Goal: Task Accomplishment & Management: Complete application form

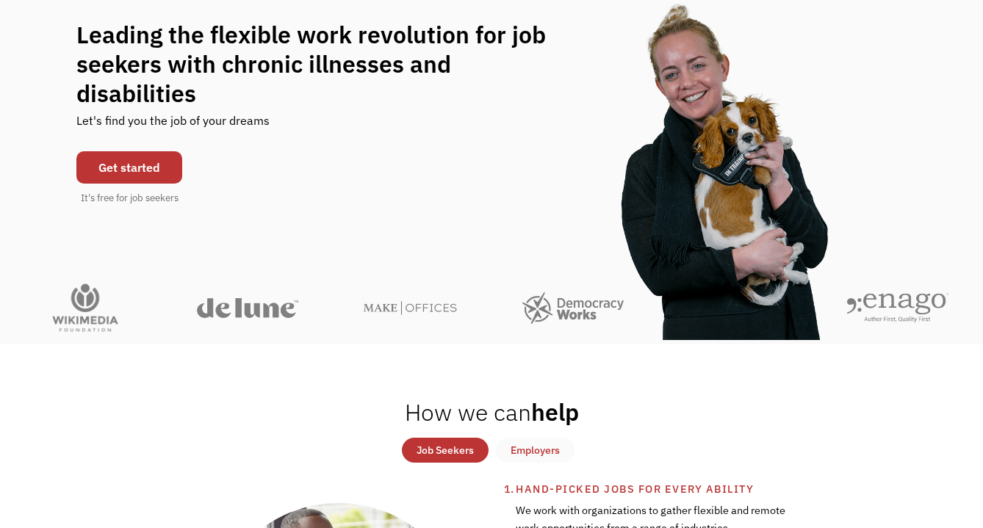
scroll to position [139, 0]
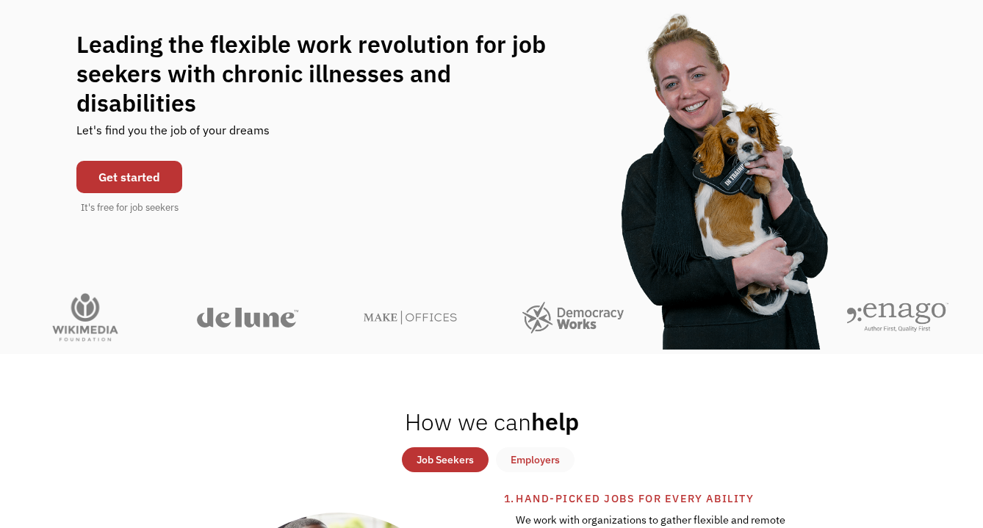
click at [130, 161] on link "Get started" at bounding box center [129, 177] width 106 height 32
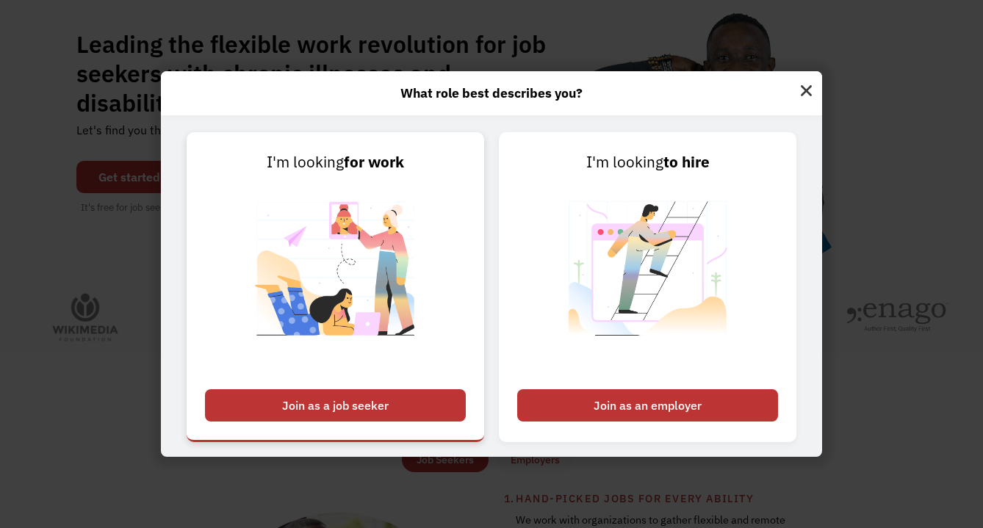
click at [333, 398] on div "Join as a job seeker" at bounding box center [335, 405] width 261 height 32
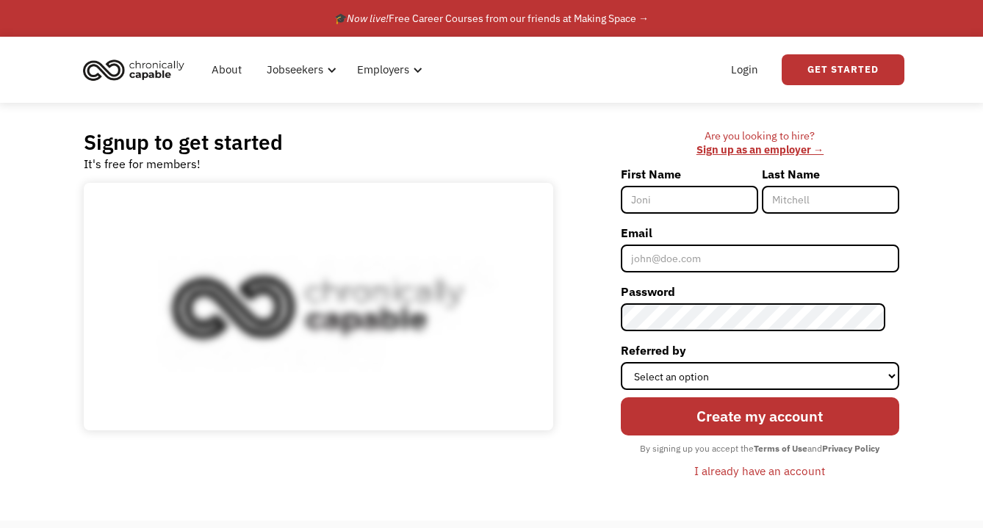
click at [682, 197] on input "First Name" at bounding box center [689, 200] width 137 height 28
click at [736, 71] on link "Login" at bounding box center [744, 69] width 45 height 47
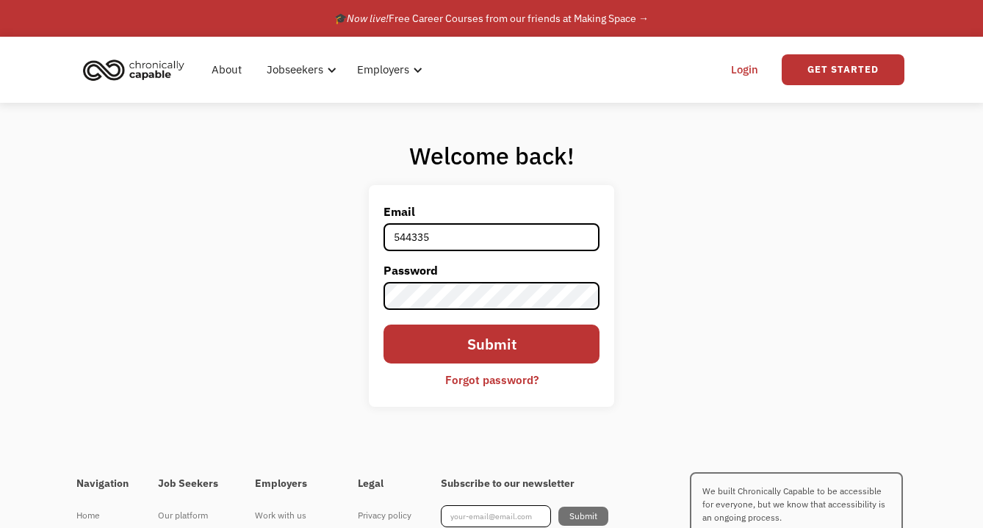
click at [473, 245] on input "544335" at bounding box center [491, 237] width 217 height 28
type input "julie.b.weiner@gmail.com"
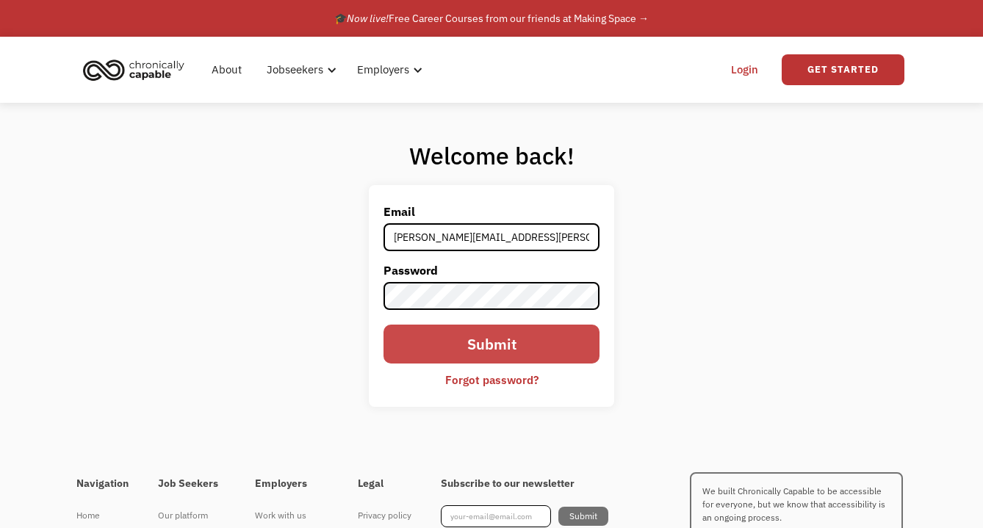
click at [473, 342] on input "Submit" at bounding box center [491, 344] width 217 height 39
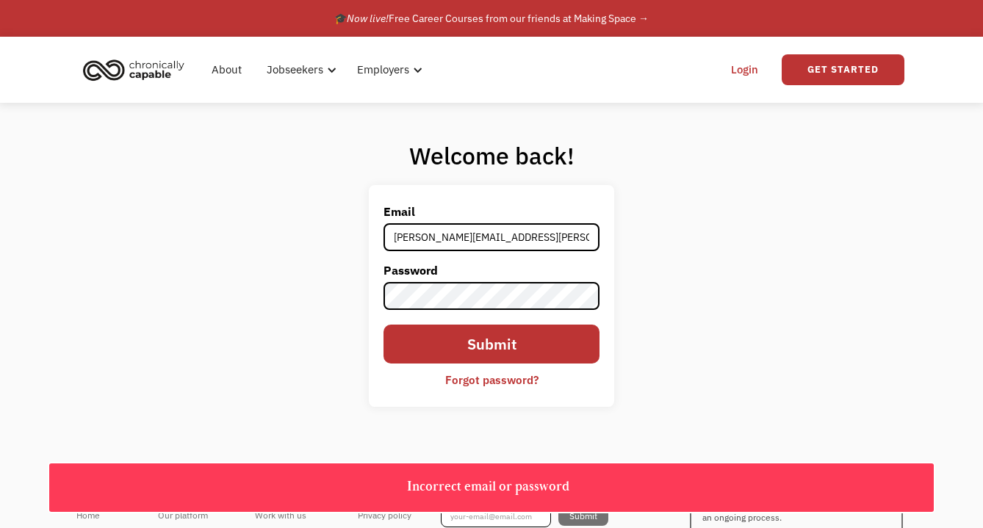
click at [483, 379] on div "Forgot password?" at bounding box center [491, 380] width 93 height 18
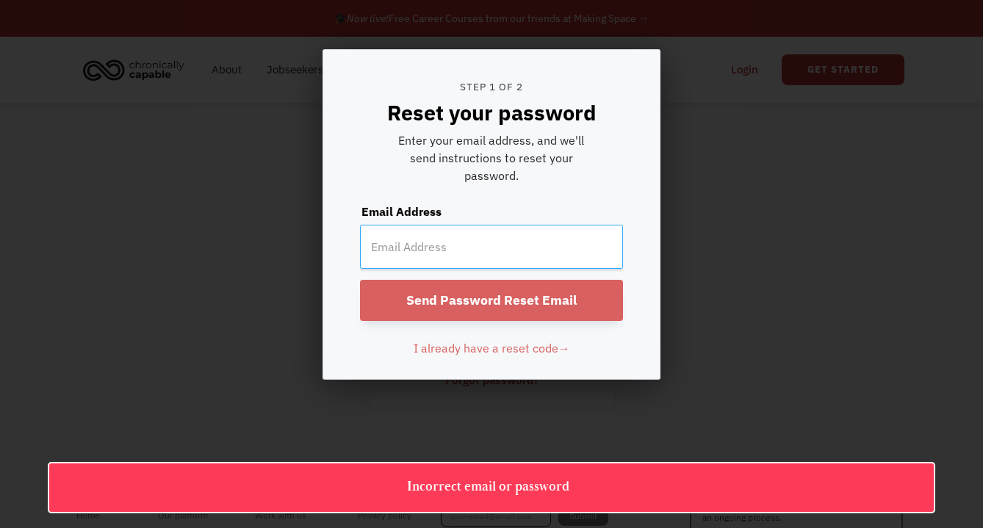
click at [494, 248] on input "email" at bounding box center [491, 247] width 263 height 44
type input "[PERSON_NAME][EMAIL_ADDRESS][PERSON_NAME][DOMAIN_NAME]"
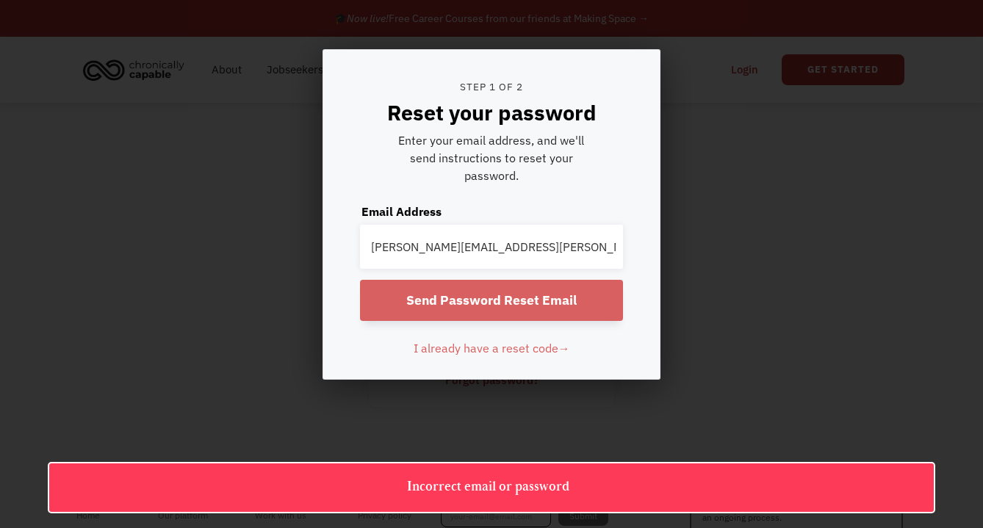
click at [502, 286] on input "Send Password Reset Email" at bounding box center [491, 300] width 263 height 41
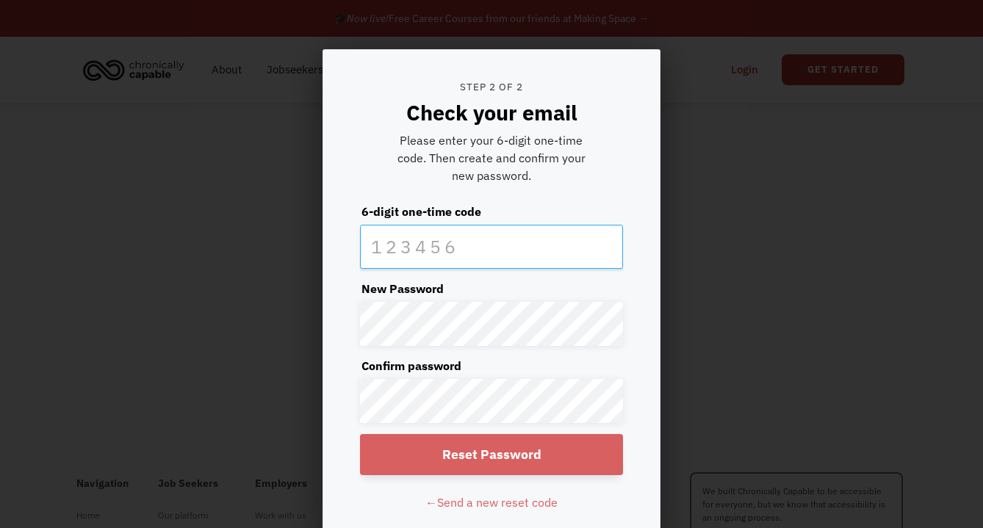
click at [419, 252] on input "text" at bounding box center [491, 247] width 263 height 44
type input "636649"
click at [425, 460] on input "Reset Password" at bounding box center [491, 454] width 263 height 41
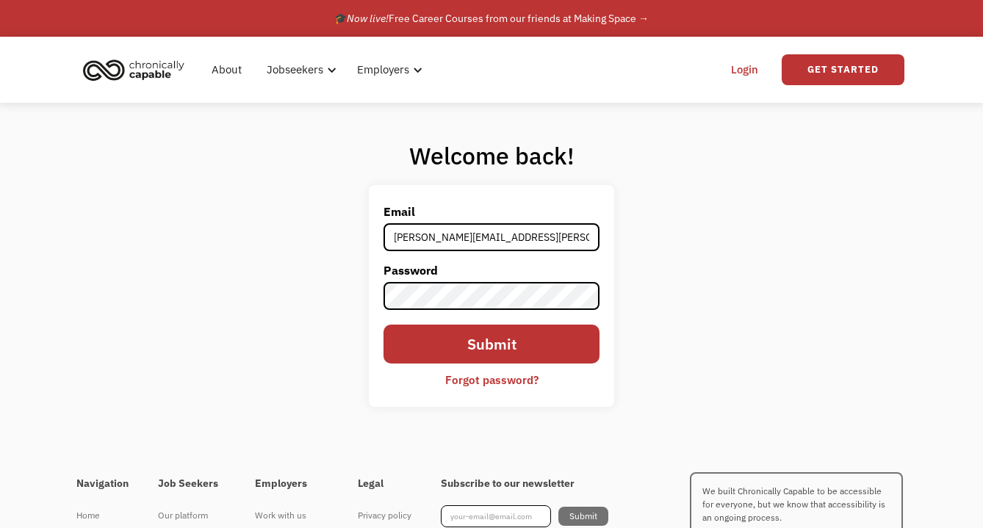
click at [505, 301] on form "Email julie.b.weiner@gmail.com Password Submit Forgot password?" at bounding box center [491, 296] width 217 height 192
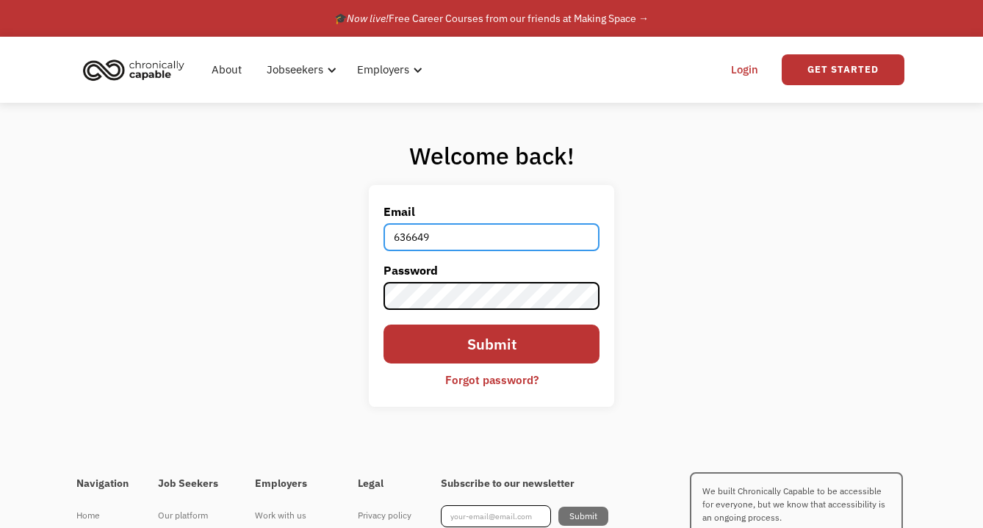
click at [462, 245] on input "636649" at bounding box center [491, 237] width 217 height 28
type input "julie.b.weiner@gmail.com"
click at [383, 325] on input "Submit" at bounding box center [491, 344] width 217 height 39
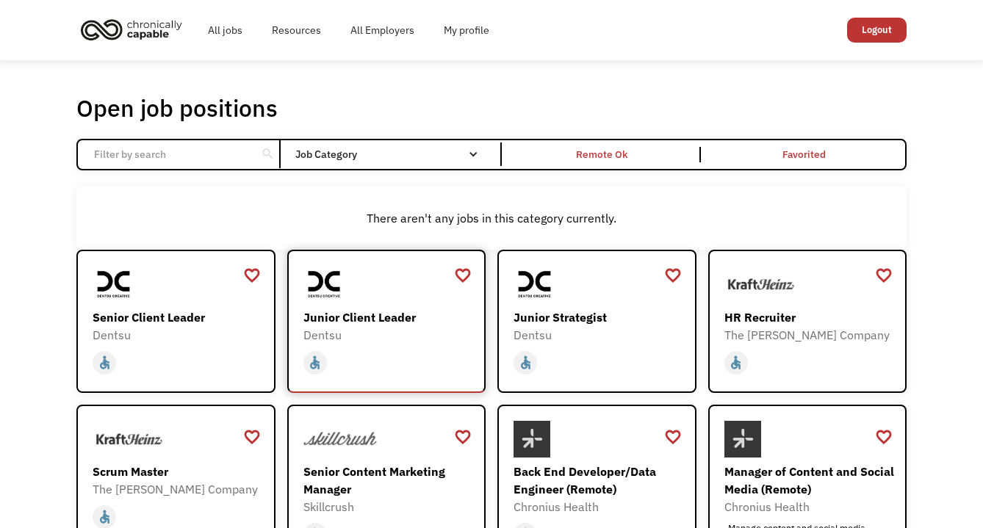
click at [390, 318] on div "Junior Client Leader" at bounding box center [388, 317] width 170 height 18
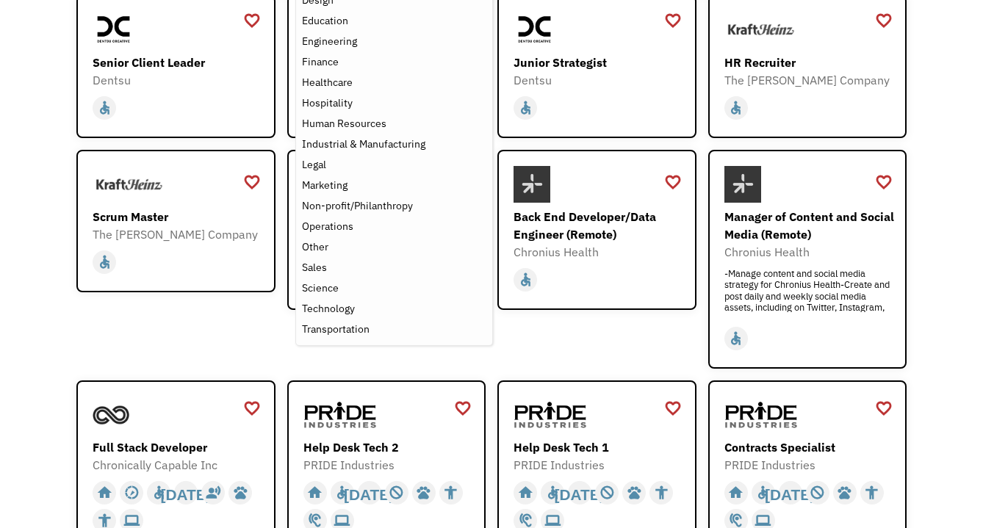
scroll to position [417, 0]
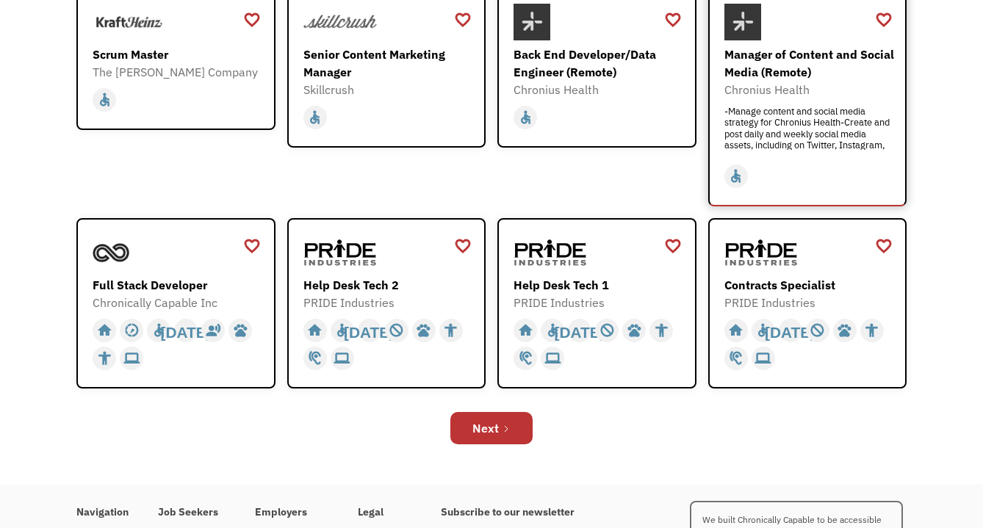
click at [796, 74] on div "Manager of Content and Social Media (Remote)" at bounding box center [809, 63] width 170 height 35
click at [494, 425] on div "Next" at bounding box center [485, 428] width 26 height 18
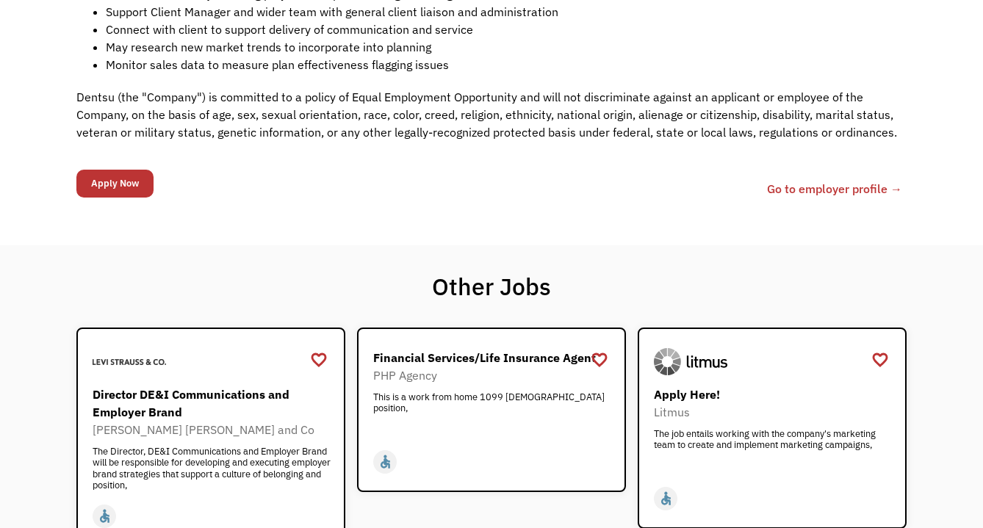
scroll to position [615, 0]
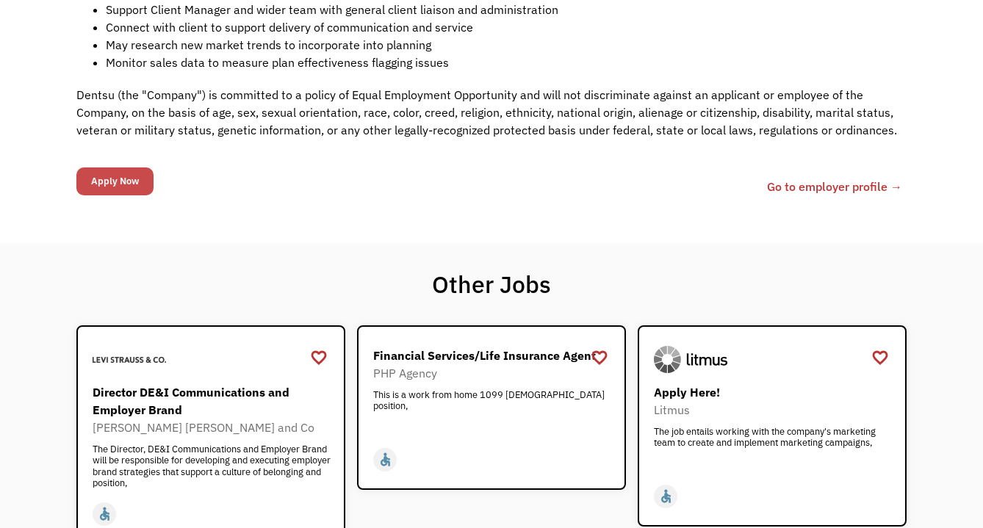
click at [128, 187] on input "Apply Now" at bounding box center [114, 181] width 77 height 28
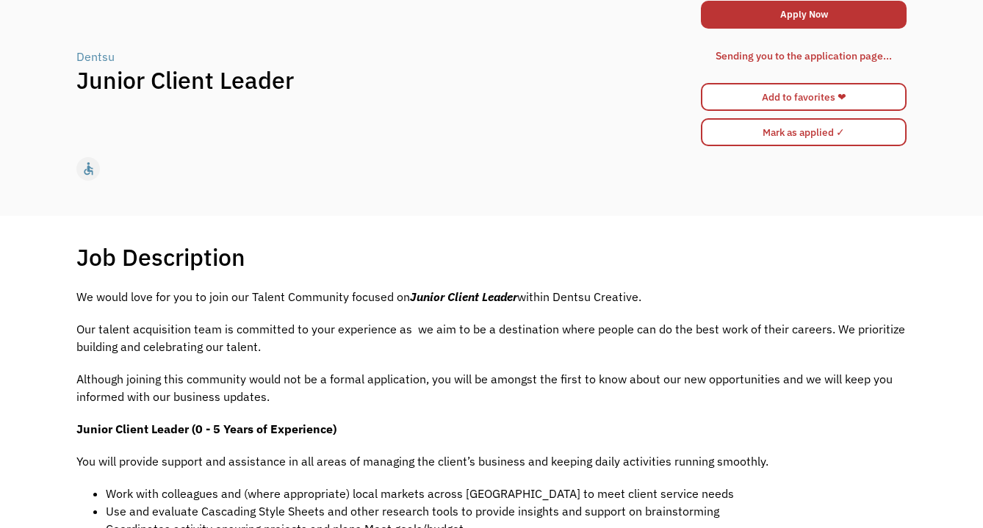
scroll to position [25, 0]
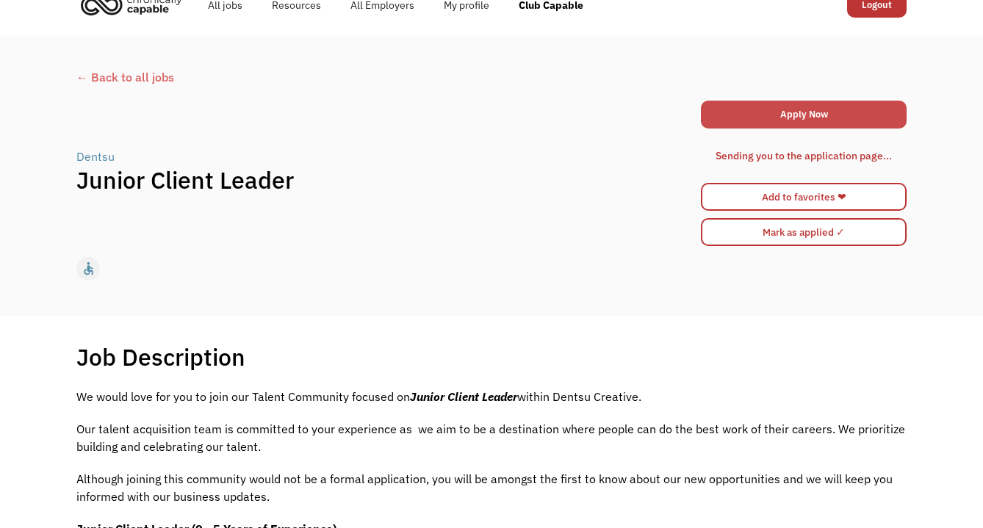
click at [757, 114] on link "Apply Now" at bounding box center [804, 115] width 206 height 28
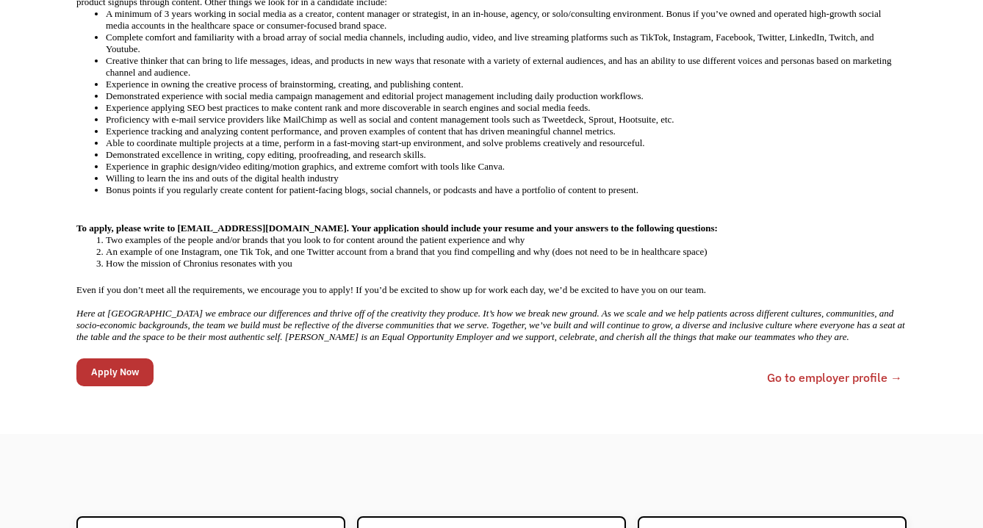
scroll to position [786, 0]
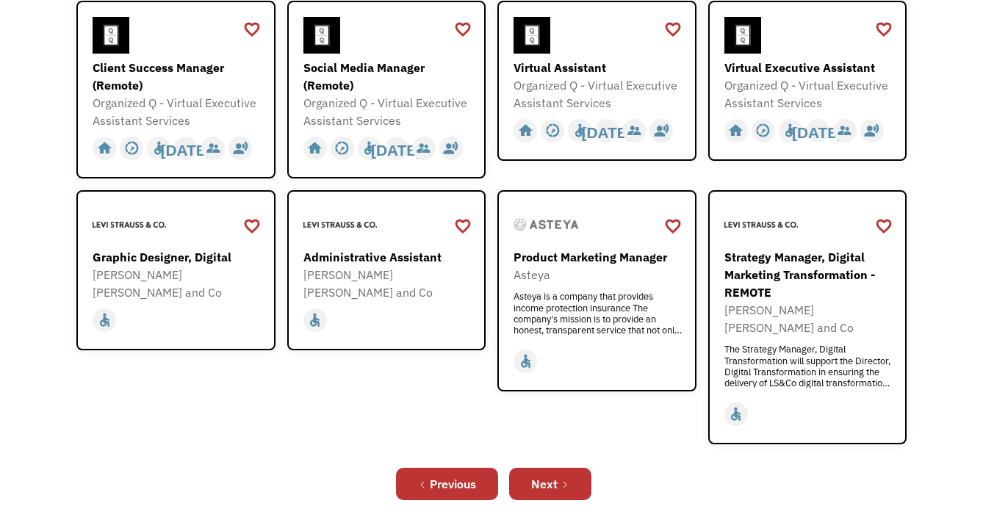
scroll to position [450, 0]
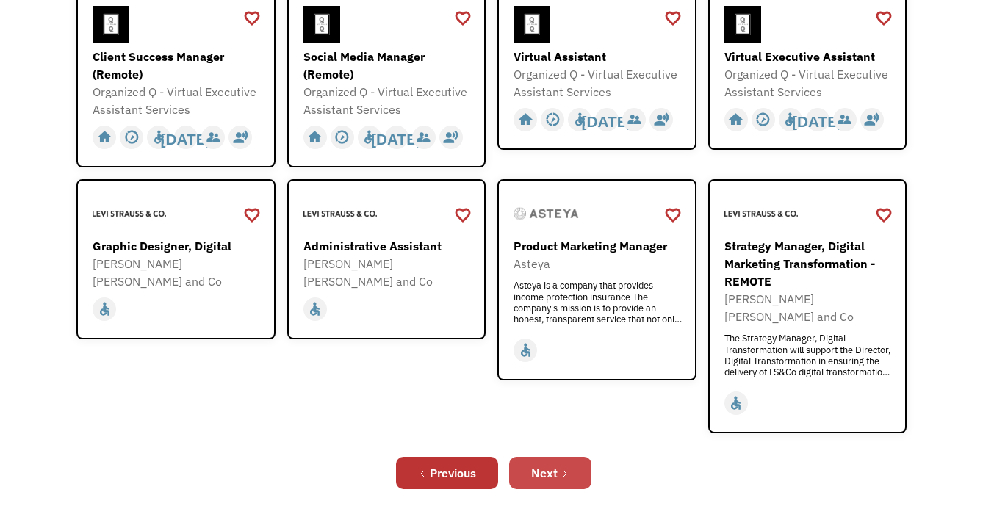
click at [548, 464] on div "Next" at bounding box center [544, 473] width 26 height 18
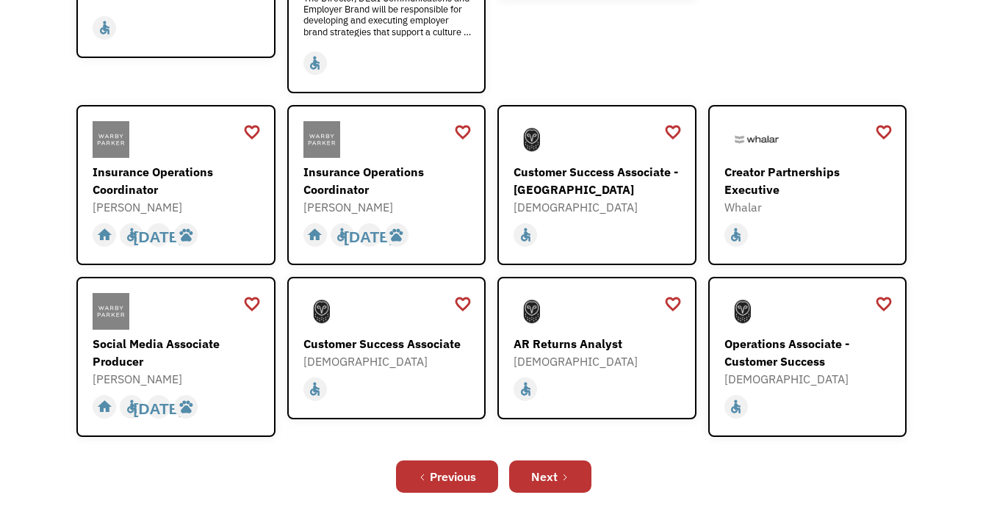
scroll to position [573, 0]
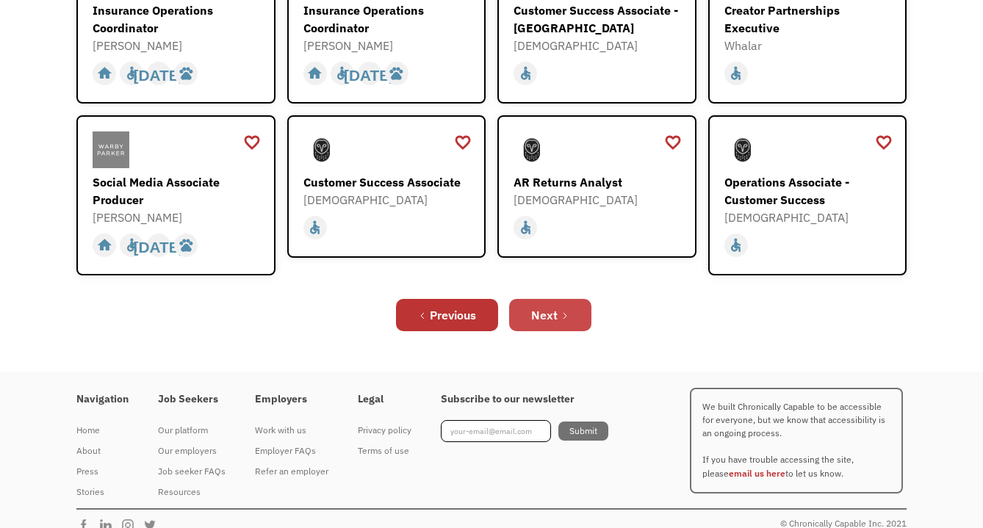
click at [552, 306] on div "Next" at bounding box center [544, 315] width 26 height 18
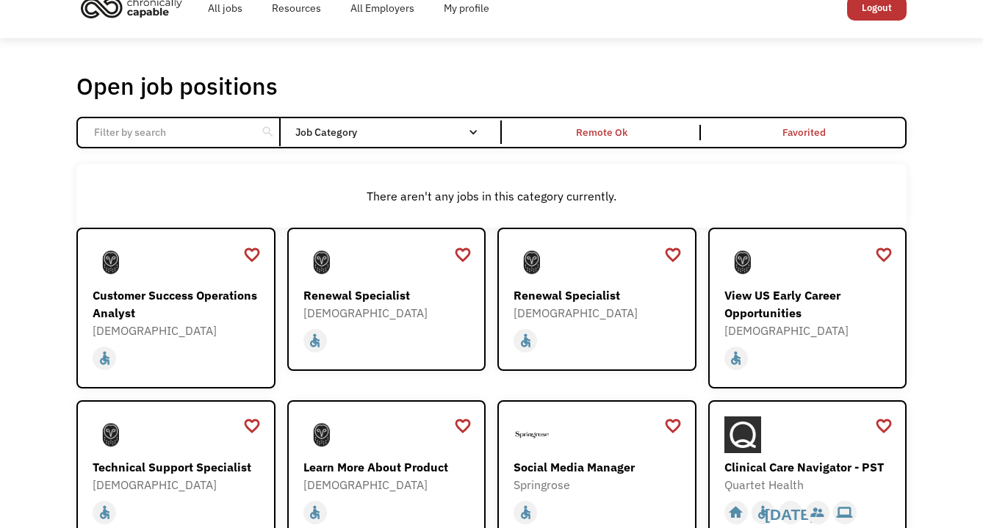
scroll to position [496, 0]
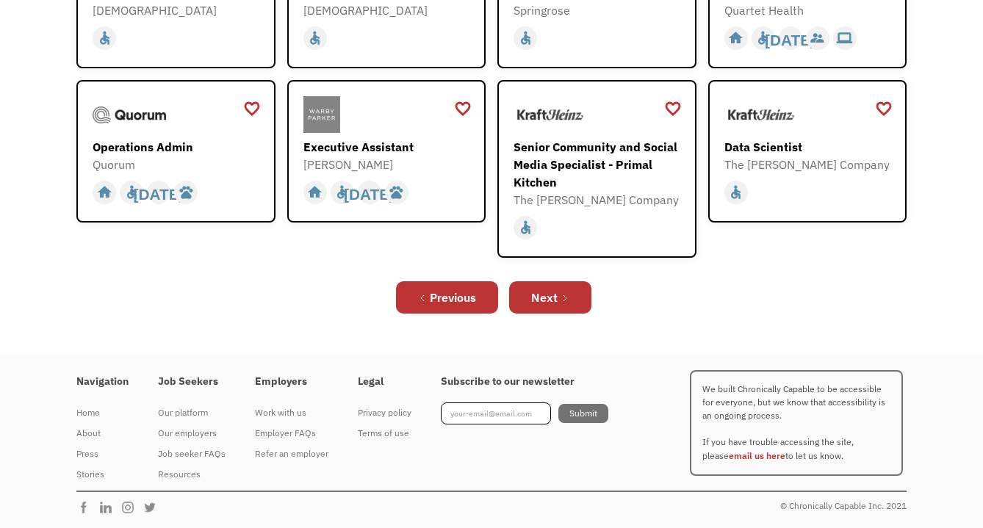
click at [552, 292] on div "Next" at bounding box center [544, 298] width 26 height 18
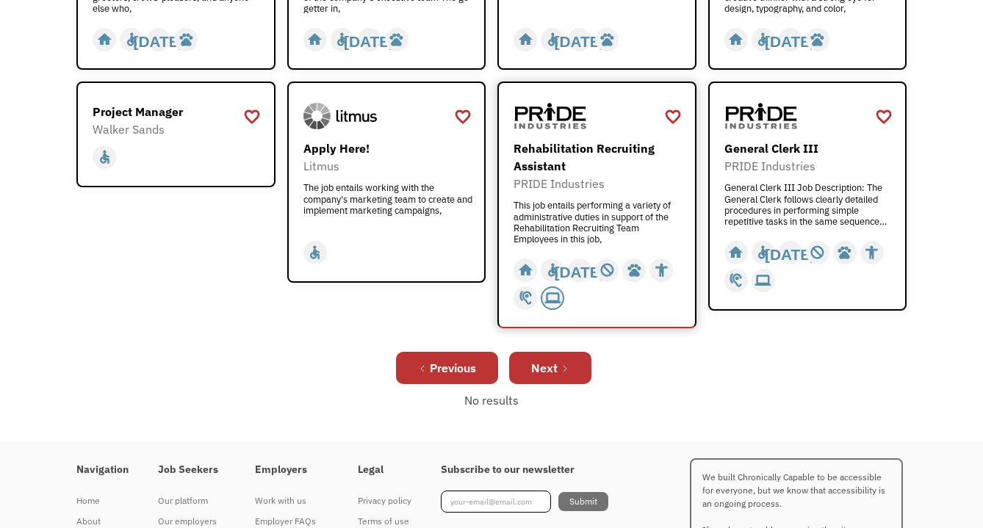
scroll to position [566, 0]
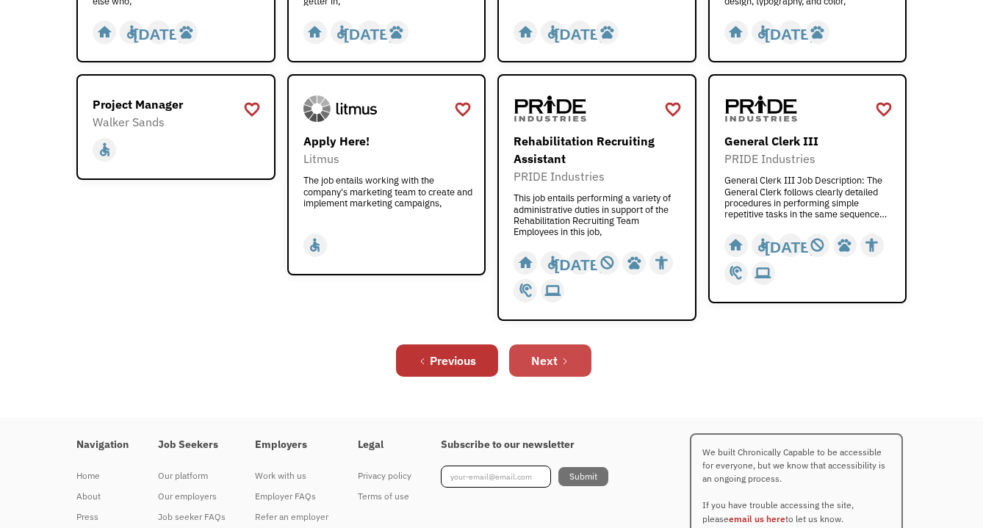
click at [540, 365] on div "Next" at bounding box center [544, 361] width 26 height 18
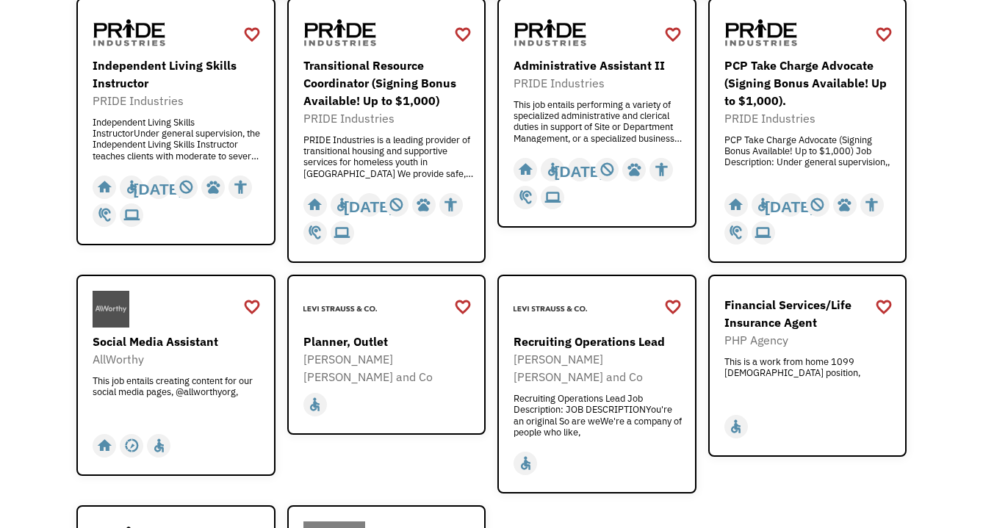
scroll to position [266, 0]
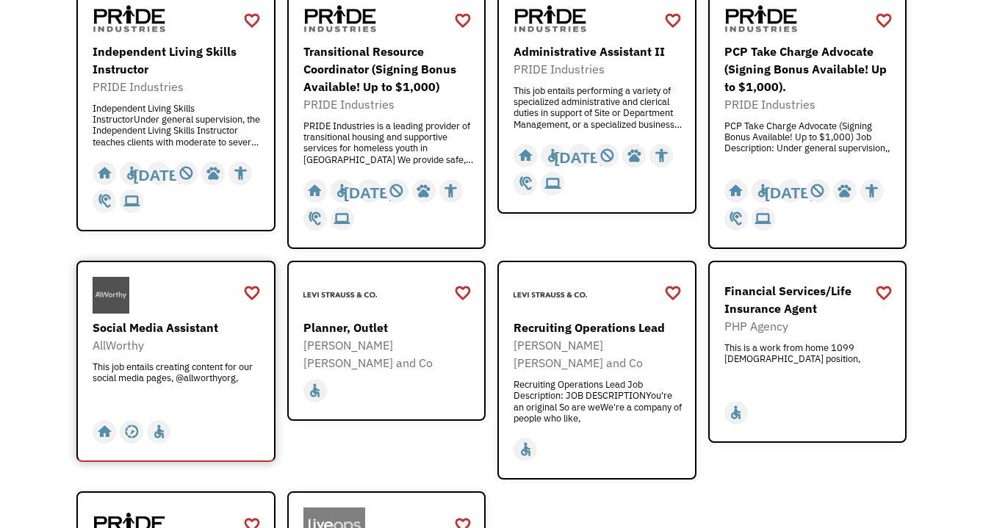
click at [195, 328] on div "Social Media Assistant" at bounding box center [178, 328] width 170 height 18
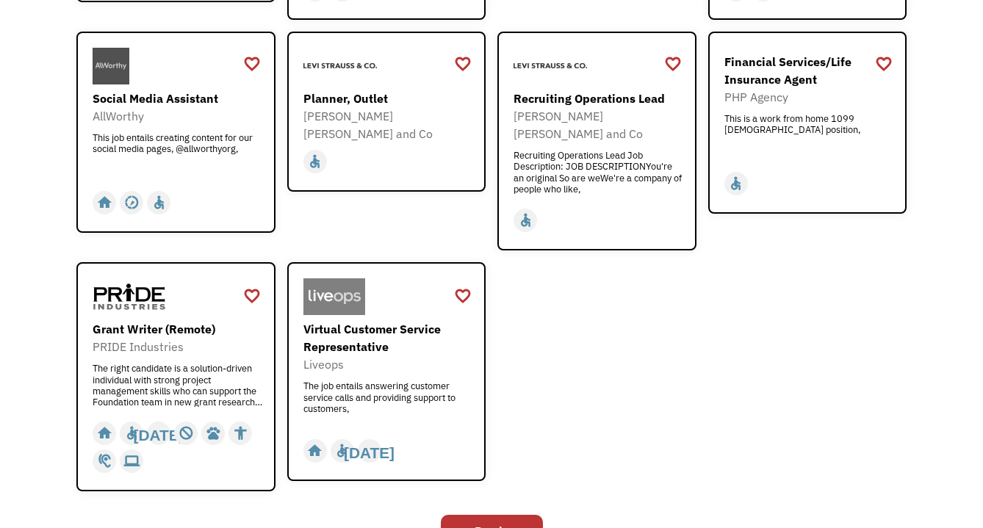
scroll to position [263, 0]
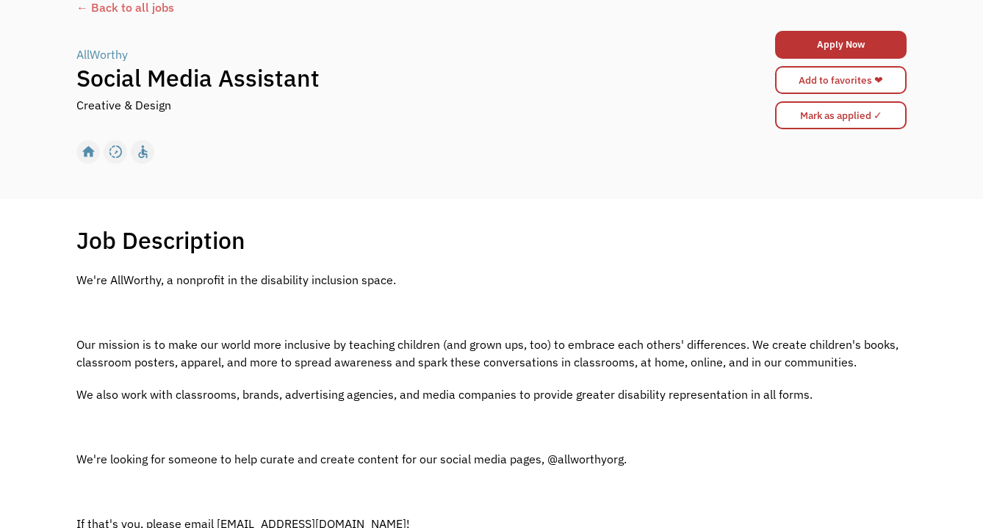
scroll to position [95, 0]
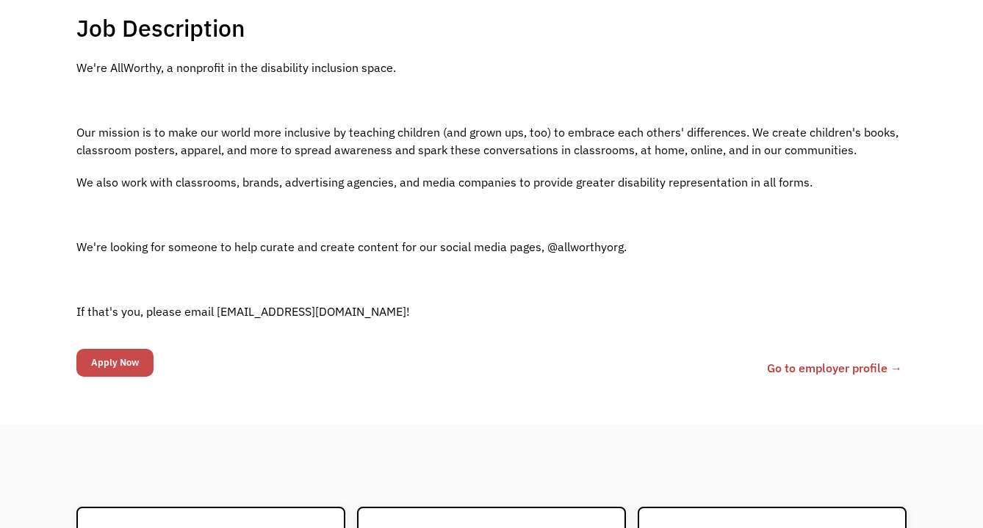
click at [111, 363] on input "Apply Now" at bounding box center [114, 363] width 77 height 28
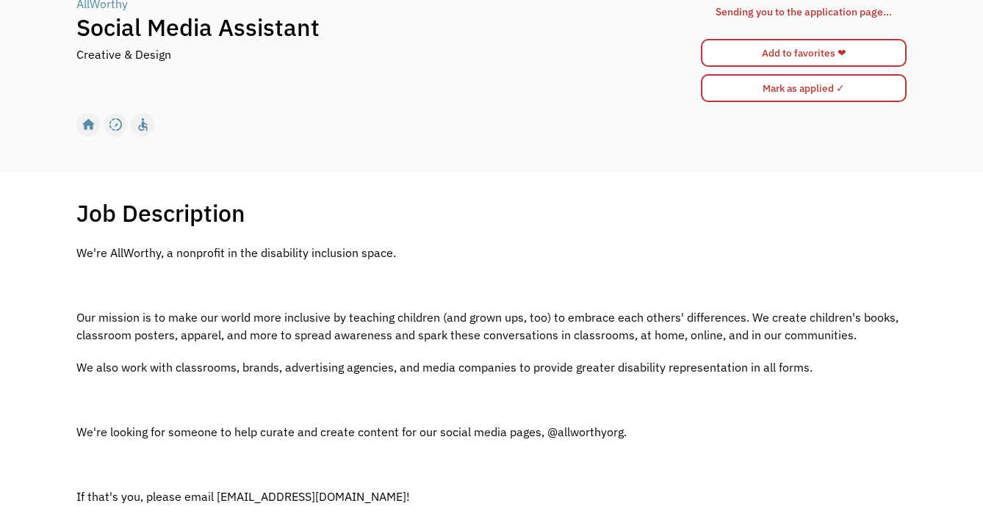
scroll to position [63, 0]
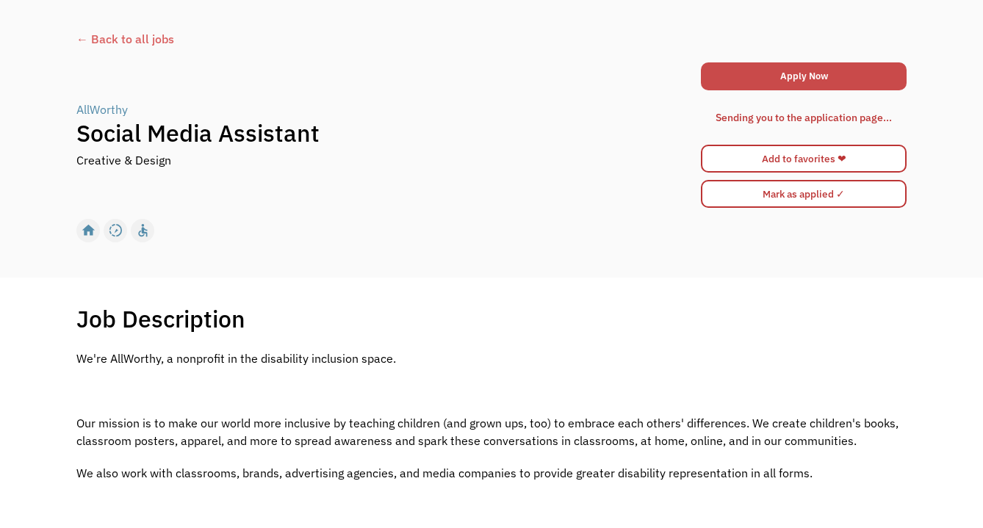
click at [795, 68] on link "Apply Now" at bounding box center [804, 76] width 206 height 28
